Goal: Contribute content

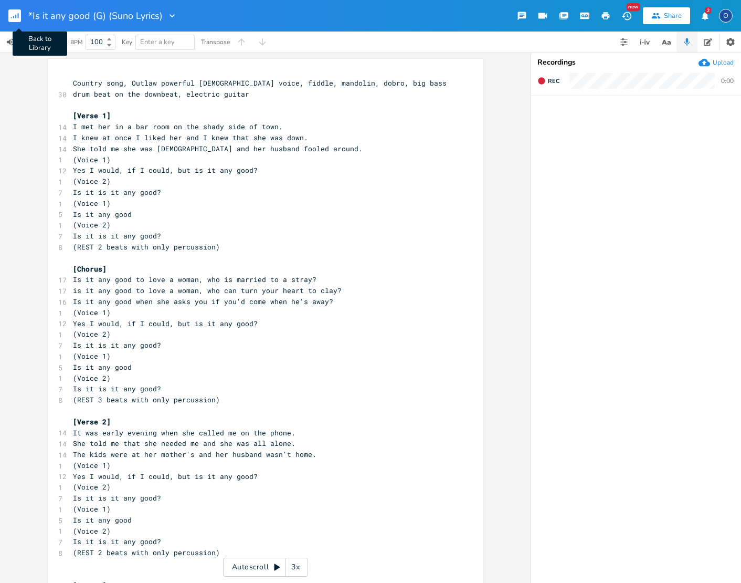
scroll to position [2, 0]
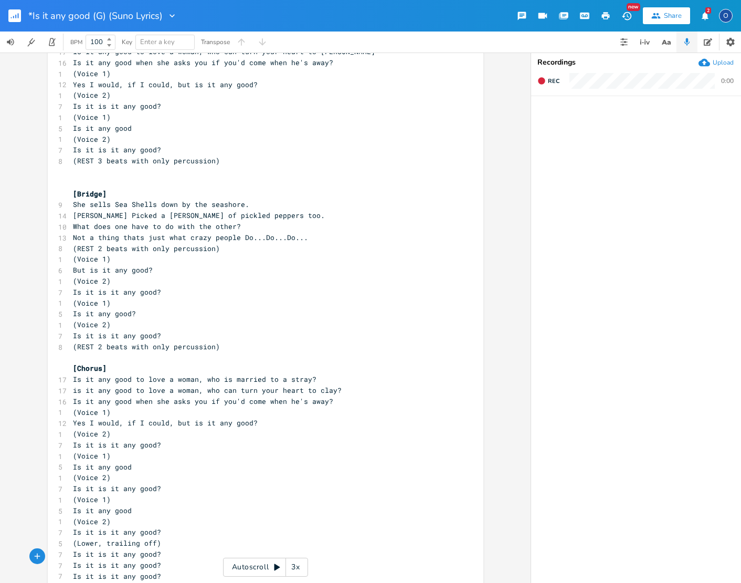
click at [9, 14] on rect "button" at bounding box center [14, 15] width 13 height 13
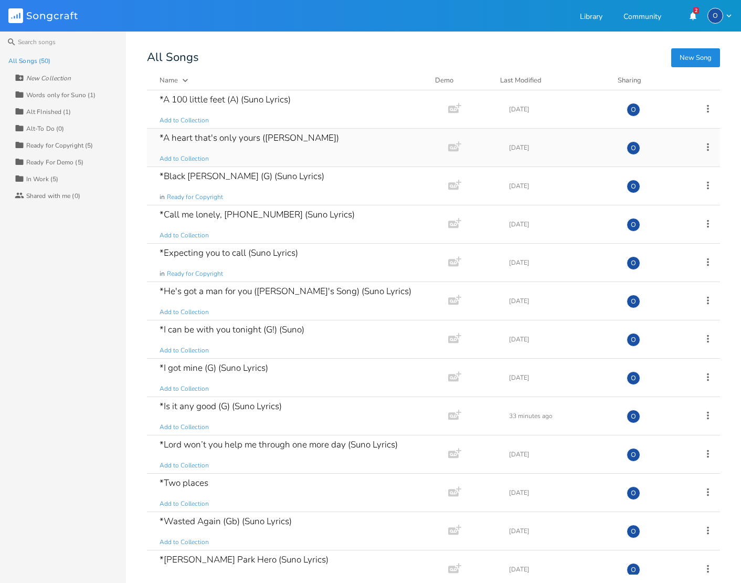
click at [256, 136] on div "*A heart that's only yours ([PERSON_NAME])" at bounding box center [250, 137] width 180 height 9
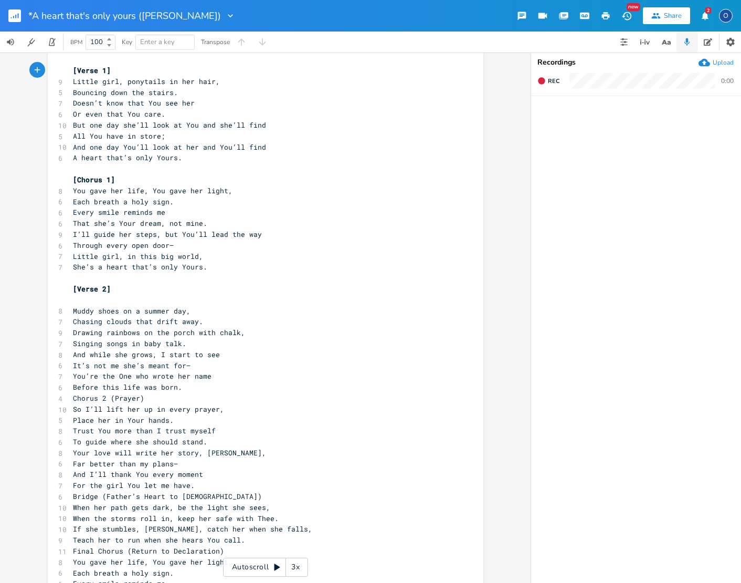
click at [73, 241] on span "Through every open door—" at bounding box center [123, 245] width 101 height 9
type textarea "Both shut and open doors"
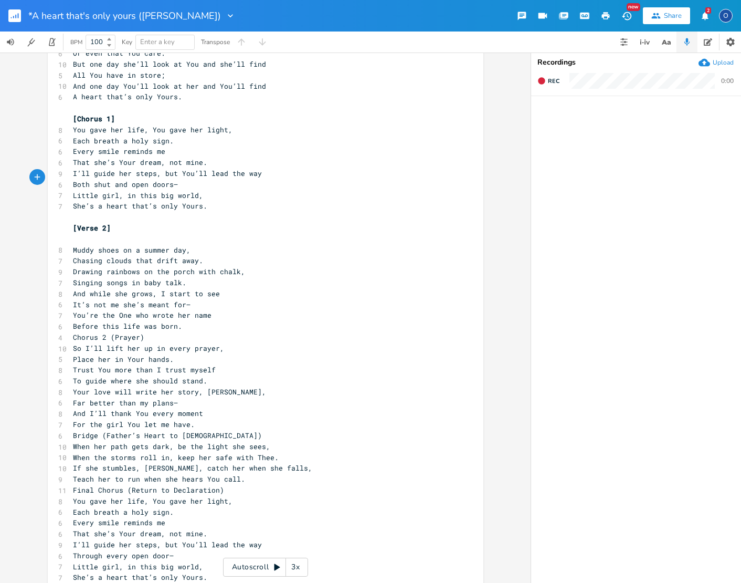
scroll to position [0, 0]
click at [76, 180] on span "Both shut and open doors—" at bounding box center [125, 184] width 105 height 9
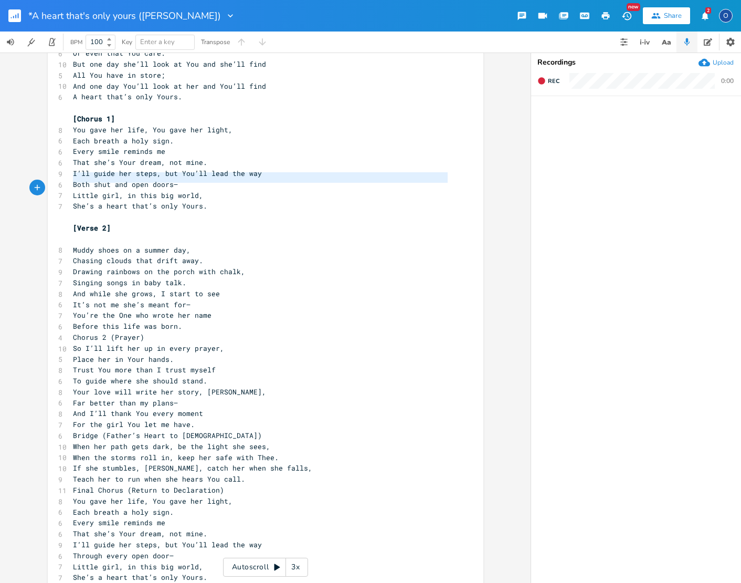
click at [76, 180] on span "Both shut and open doors—" at bounding box center [125, 184] width 105 height 9
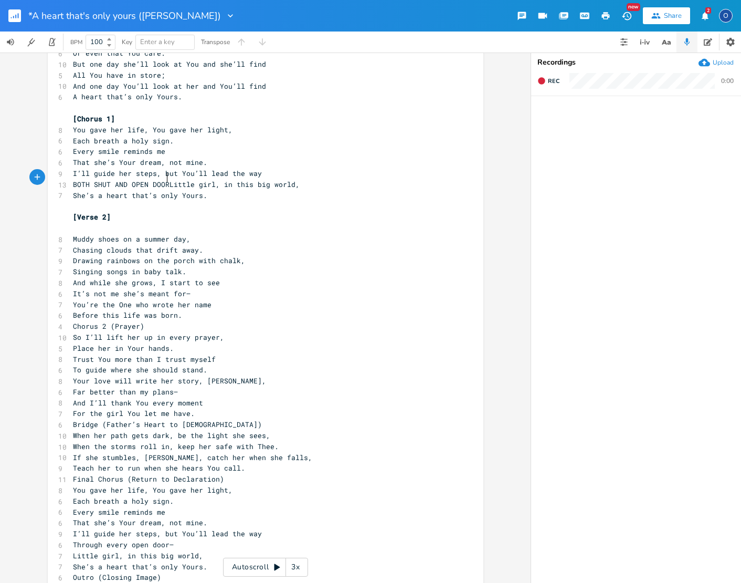
type textarea "BOTH SHUT AND OPEN DOORS"
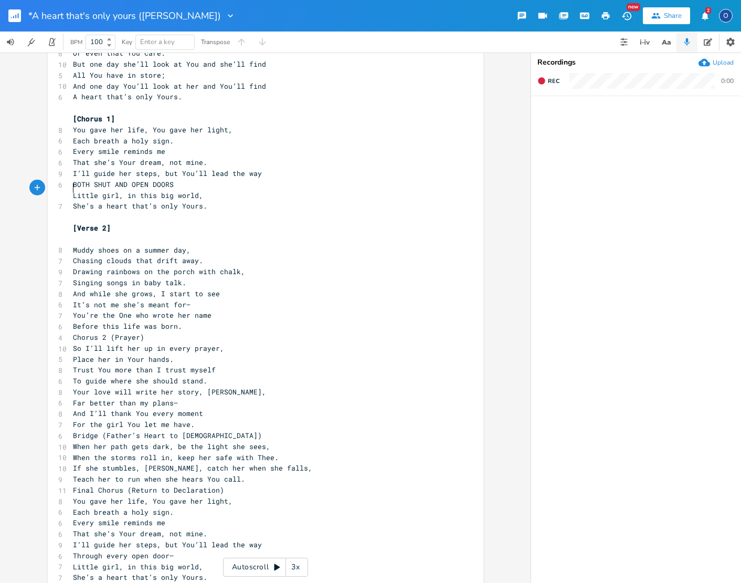
click at [204, 201] on pre "She’s a heart that’s only Yours." at bounding box center [260, 206] width 379 height 11
click at [73, 201] on span "She’s a heart that’s only Yours." at bounding box center [140, 205] width 134 height 9
click at [170, 179] on pre "BOTH SHUT AND OPEN DOORS" at bounding box center [260, 184] width 379 height 11
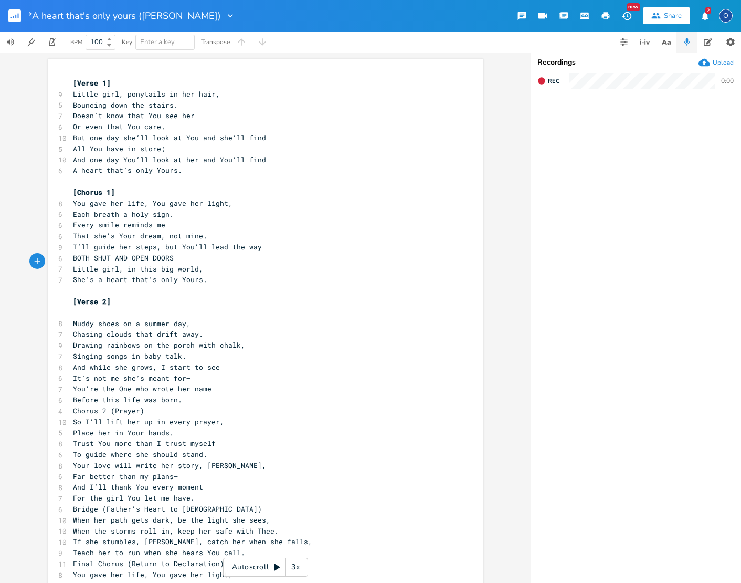
scroll to position [0, 0]
click at [71, 80] on pre "[Verse 1]" at bounding box center [260, 83] width 379 height 11
click at [14, 14] on rect "button" at bounding box center [14, 15] width 13 height 13
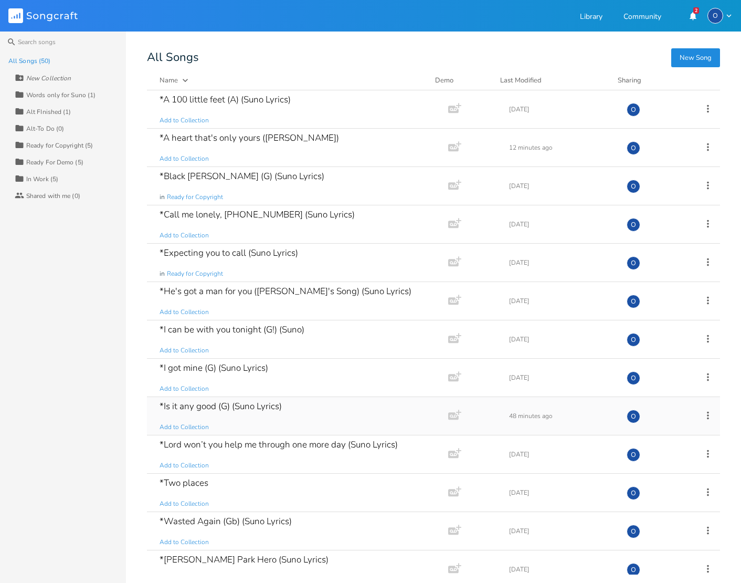
click at [703, 415] on icon at bounding box center [709, 416] width 12 height 12
click at [268, 405] on div "*Is it any good (G) (Suno Lyrics)" at bounding box center [221, 406] width 122 height 9
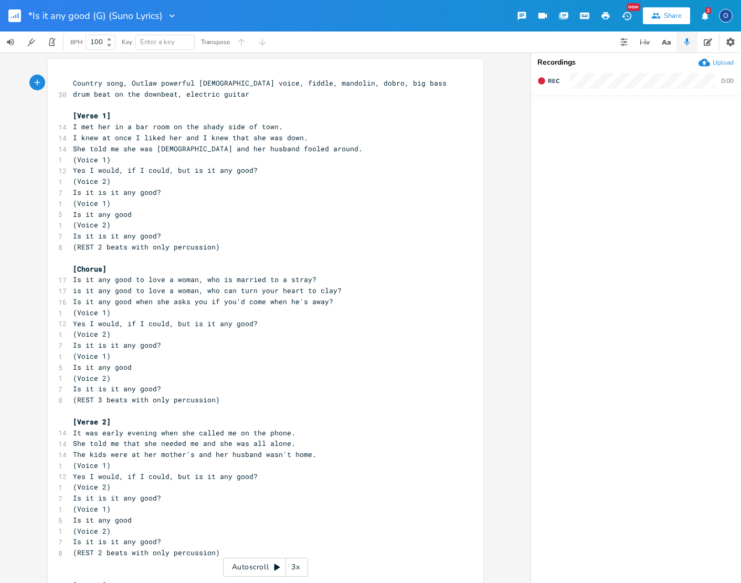
type textarea "Country song, Outlaw powerful [DEMOGRAPHIC_DATA] voice, fiddle, mandolin, dobro…"
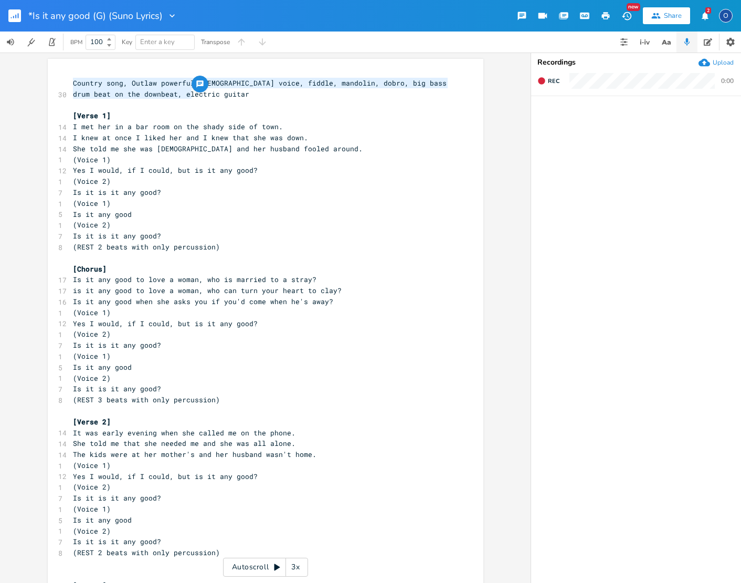
drag, startPoint x: 194, startPoint y: 91, endPoint x: -83, endPoint y: 44, distance: 281.4
click at [0, 44] on html "*Is it any good (G) (Suno Lyrics) New Share 2 O BPM 100 Key Enter a key Transpo…" at bounding box center [370, 291] width 741 height 583
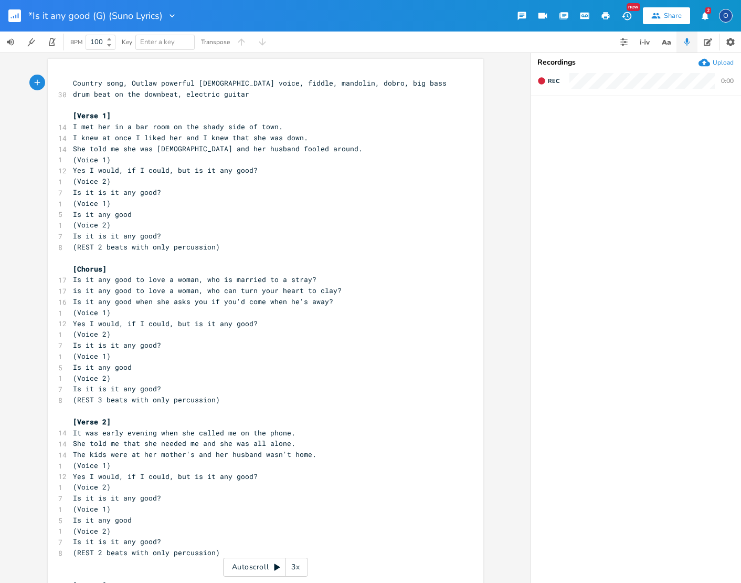
click at [13, 17] on rect "button" at bounding box center [14, 15] width 13 height 13
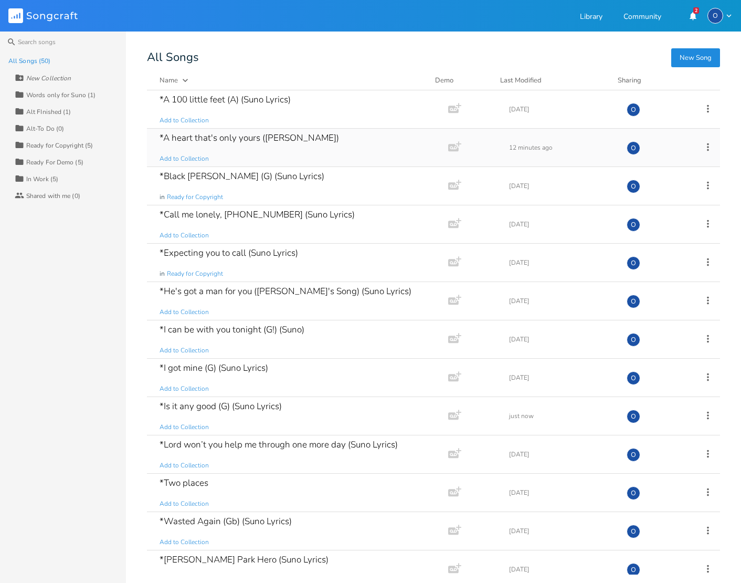
click at [237, 138] on div "*A heart that's only yours ([PERSON_NAME])" at bounding box center [250, 137] width 180 height 9
